Goal: Task Accomplishment & Management: Use online tool/utility

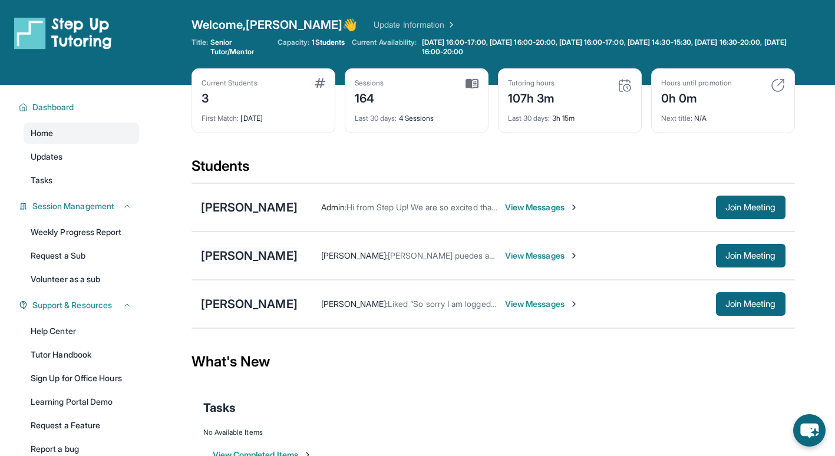
click at [254, 253] on div "[PERSON_NAME]" at bounding box center [249, 255] width 97 height 16
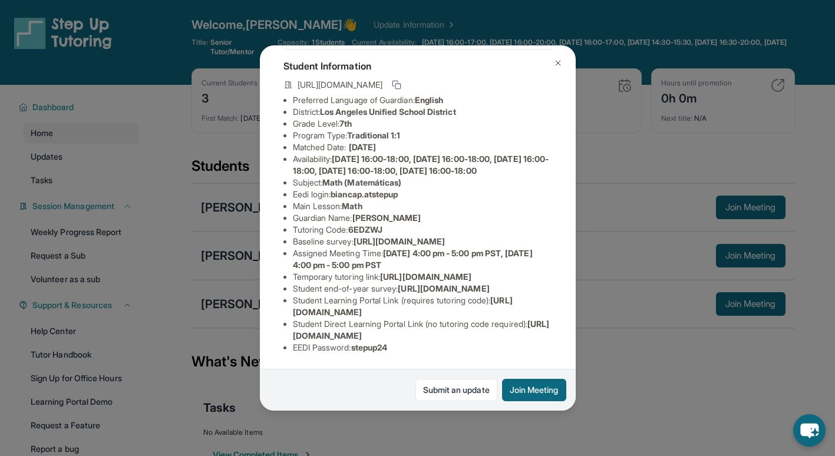
scroll to position [196, 431]
drag, startPoint x: 292, startPoint y: 139, endPoint x: 573, endPoint y: 163, distance: 282.0
click at [573, 163] on div "[PERSON_NAME] Guardian: [PERSON_NAME] Student Information [URL][DOMAIN_NAME] Pr…" at bounding box center [418, 227] width 316 height 365
copy span "[URL][DOMAIN_NAME]"
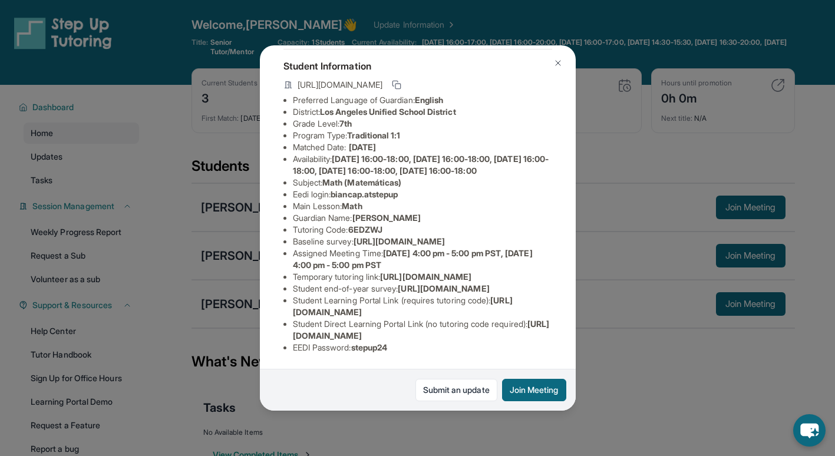
click at [437, 271] on li "Temporary tutoring link : [URL][DOMAIN_NAME]" at bounding box center [422, 277] width 259 height 12
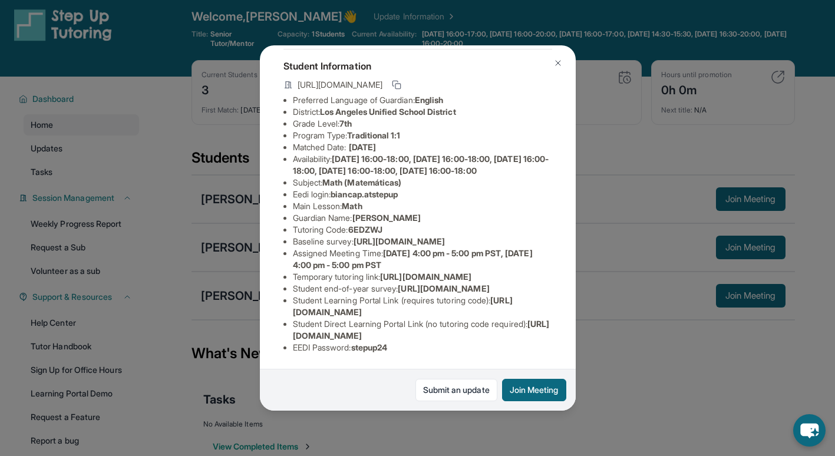
scroll to position [9, 0]
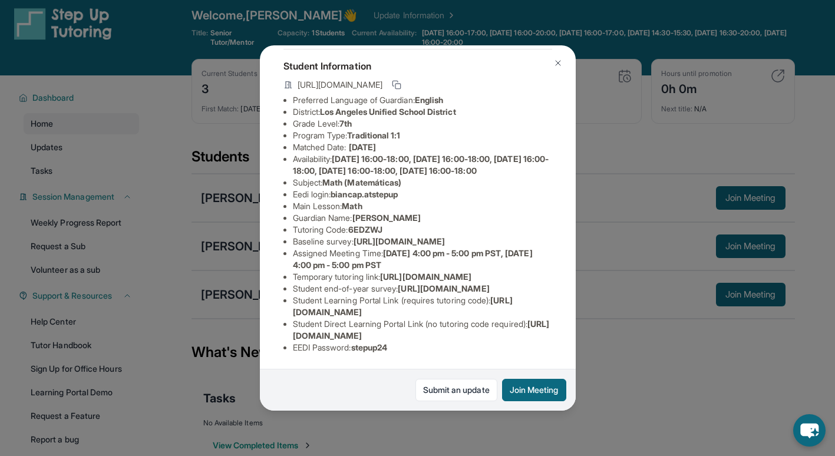
click at [380, 272] on span "[URL][DOMAIN_NAME]" at bounding box center [425, 277] width 91 height 10
drag, startPoint x: 361, startPoint y: 207, endPoint x: 395, endPoint y: 234, distance: 43.7
click at [395, 283] on li "Student end-of-year survey : [URL][DOMAIN_NAME]" at bounding box center [422, 289] width 259 height 12
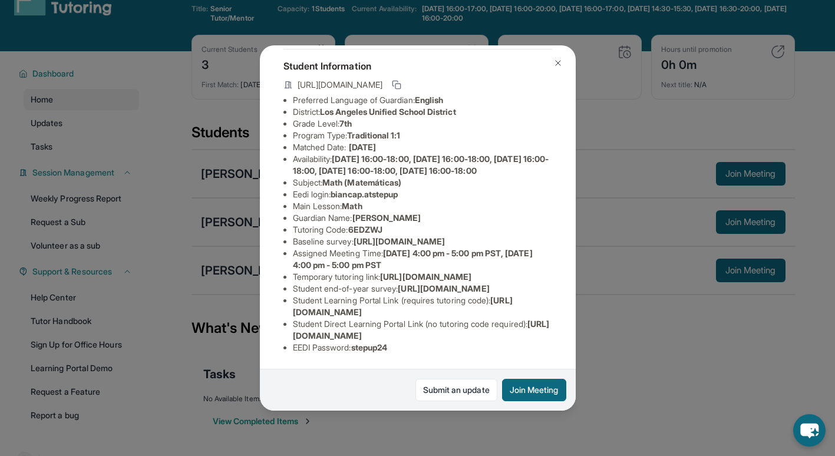
scroll to position [37, 0]
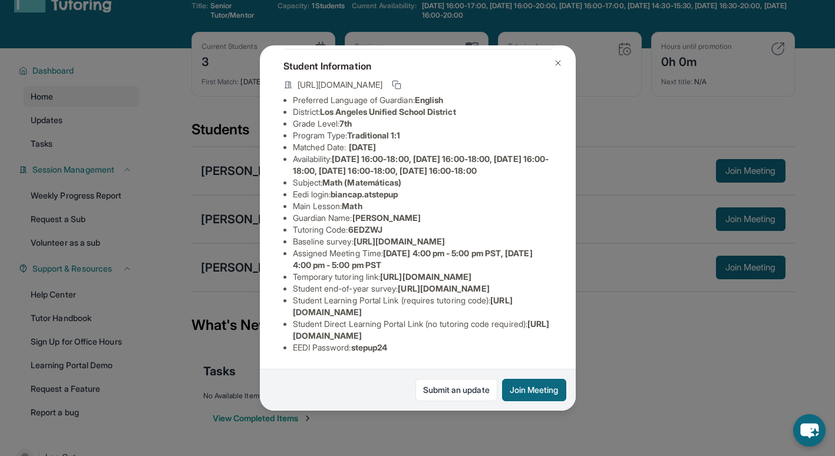
click at [559, 58] on img at bounding box center [557, 62] width 9 height 9
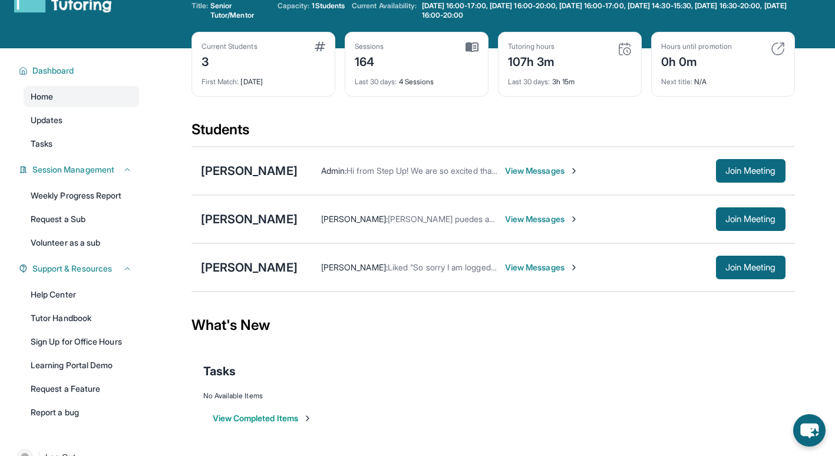
click at [272, 259] on div "[PERSON_NAME] [PERSON_NAME] : Liked “So sorry I am logged in now :)” View Messa…" at bounding box center [492, 267] width 603 height 48
click at [289, 266] on div "[PERSON_NAME]" at bounding box center [249, 267] width 97 height 16
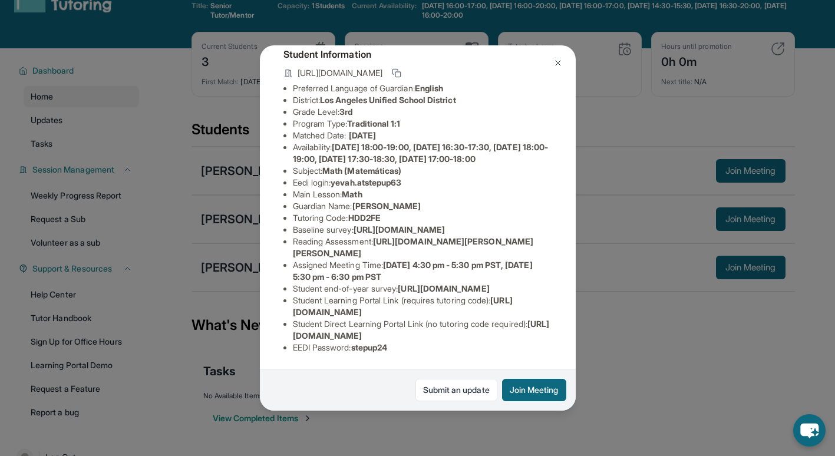
scroll to position [0, 0]
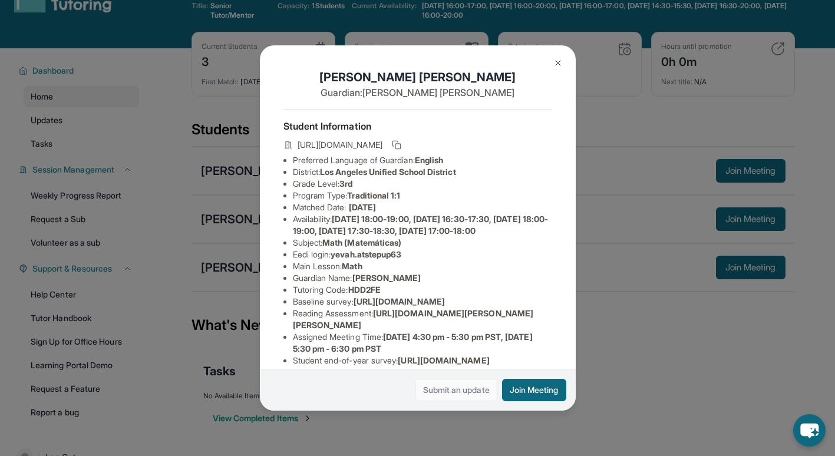
click at [432, 393] on link "Submit an update" at bounding box center [456, 390] width 82 height 22
click at [556, 61] on img at bounding box center [557, 62] width 9 height 9
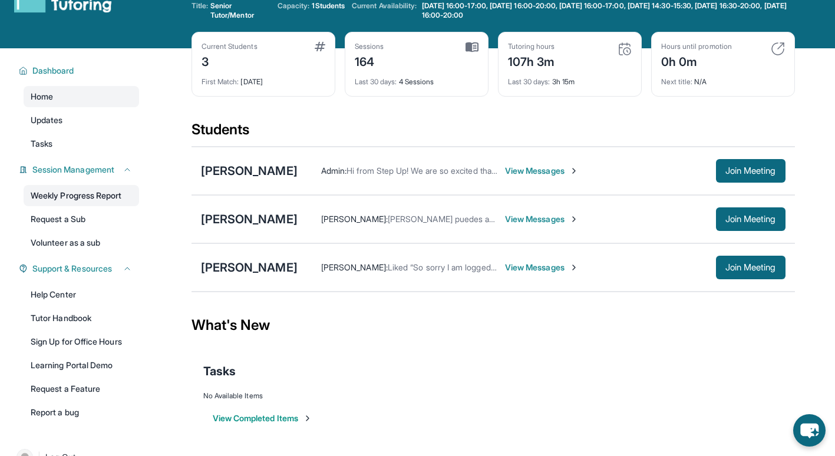
click at [90, 193] on link "Weekly Progress Report" at bounding box center [81, 195] width 115 height 21
click at [182, 303] on main "Current Students 3 First Match : [DATE] Sessions 164 Last 30 days : 4 Sessions …" at bounding box center [493, 250] width 684 height 404
click at [82, 131] on div "Home Updates Tasks" at bounding box center [81, 120] width 115 height 68
click at [90, 147] on link "Tasks" at bounding box center [81, 143] width 115 height 21
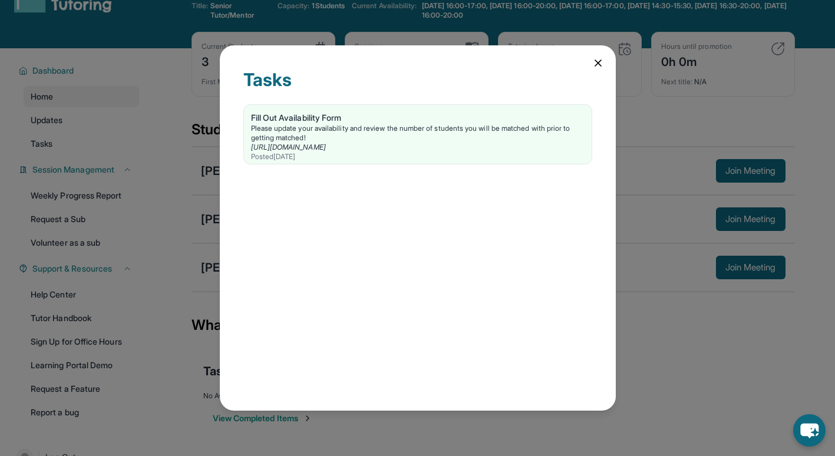
drag, startPoint x: 601, startPoint y: 70, endPoint x: 598, endPoint y: 65, distance: 6.1
click at [598, 65] on div "Tasks Fill Out Availability Form Please update your availability and review the…" at bounding box center [418, 227] width 396 height 365
click at [598, 65] on icon at bounding box center [598, 63] width 6 height 6
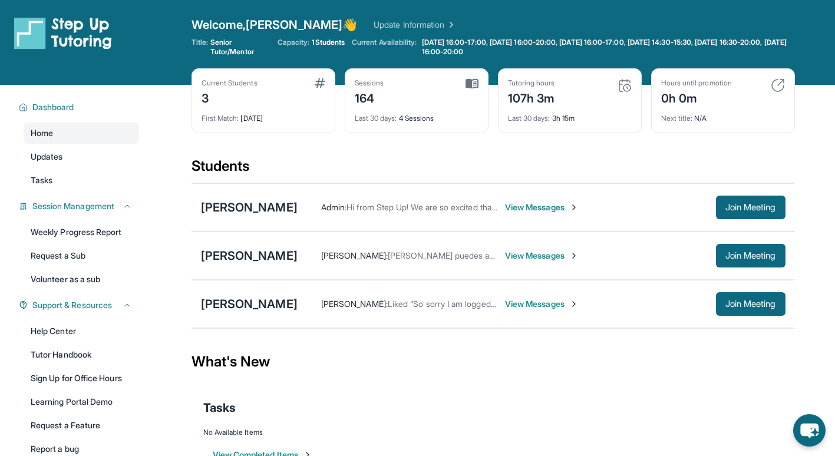
click at [530, 261] on span "View Messages" at bounding box center [542, 256] width 74 height 12
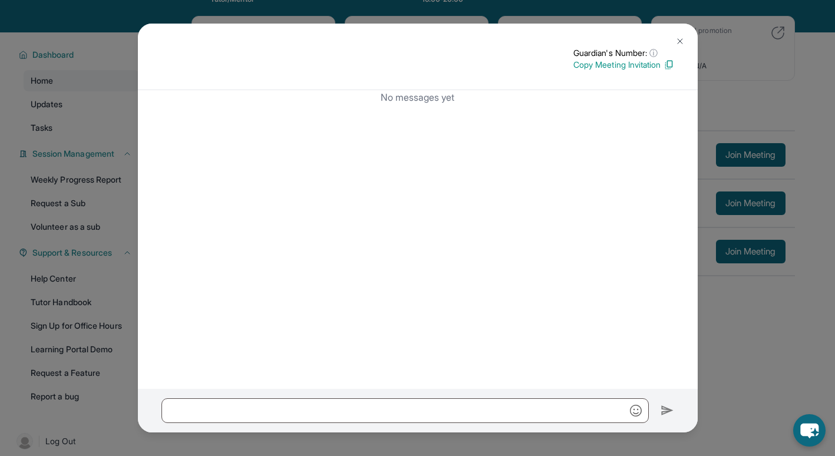
scroll to position [56, 0]
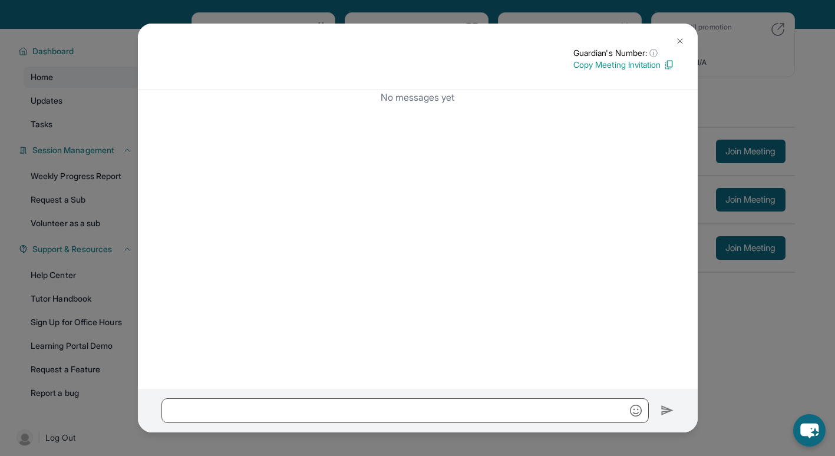
click at [683, 43] on img at bounding box center [679, 41] width 9 height 9
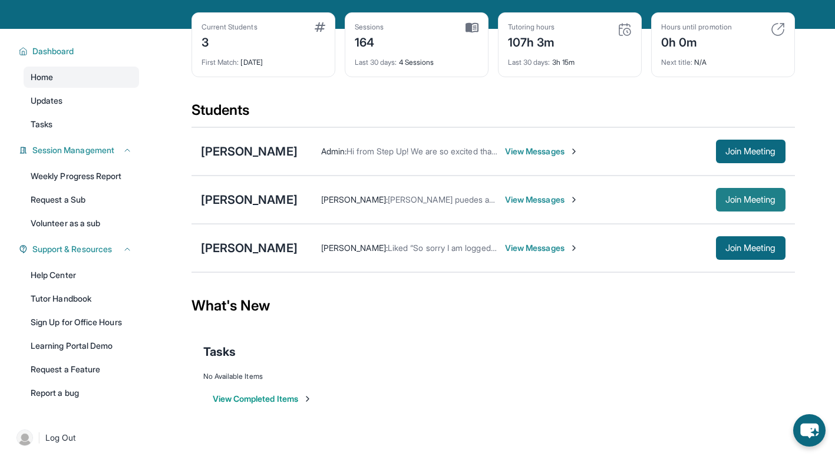
click at [745, 200] on span "Join Meeting" at bounding box center [750, 199] width 51 height 7
